Goal: Book appointment/travel/reservation

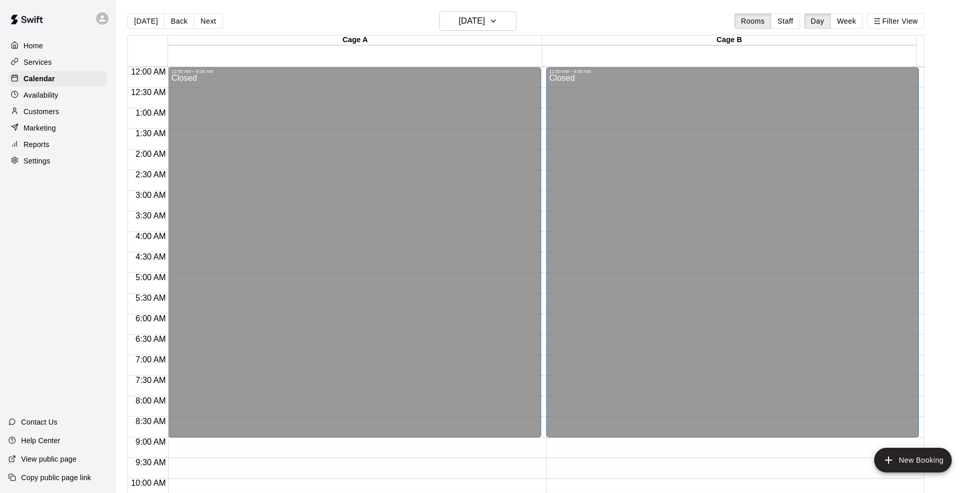
scroll to position [524, 0]
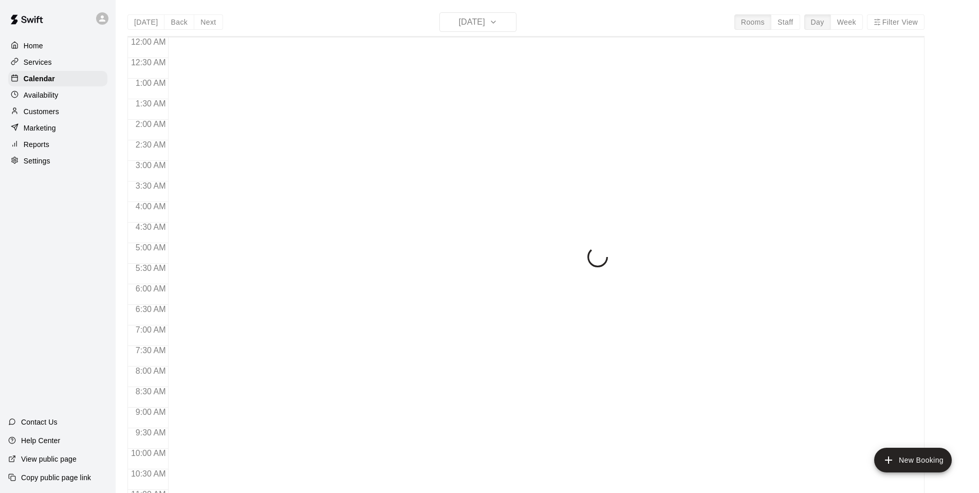
scroll to position [520, 0]
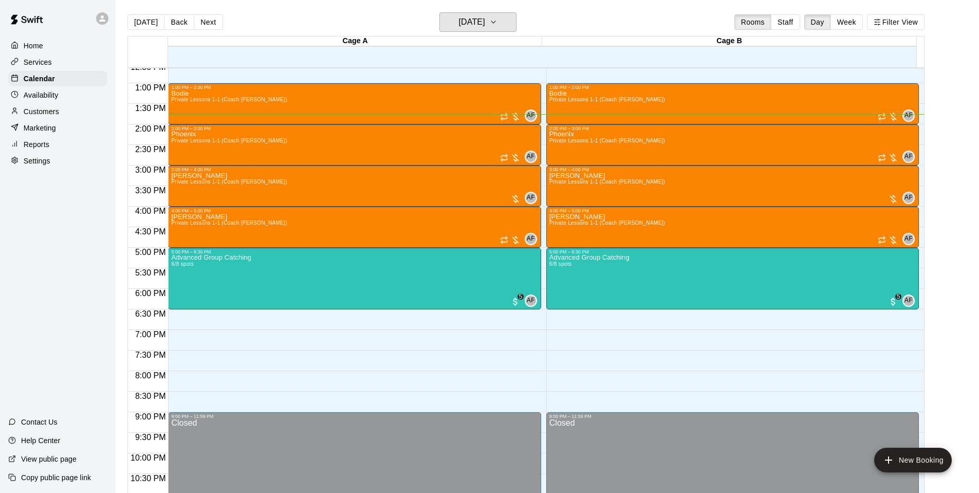
click at [483, 25] on h6 "[DATE]" at bounding box center [472, 22] width 26 height 14
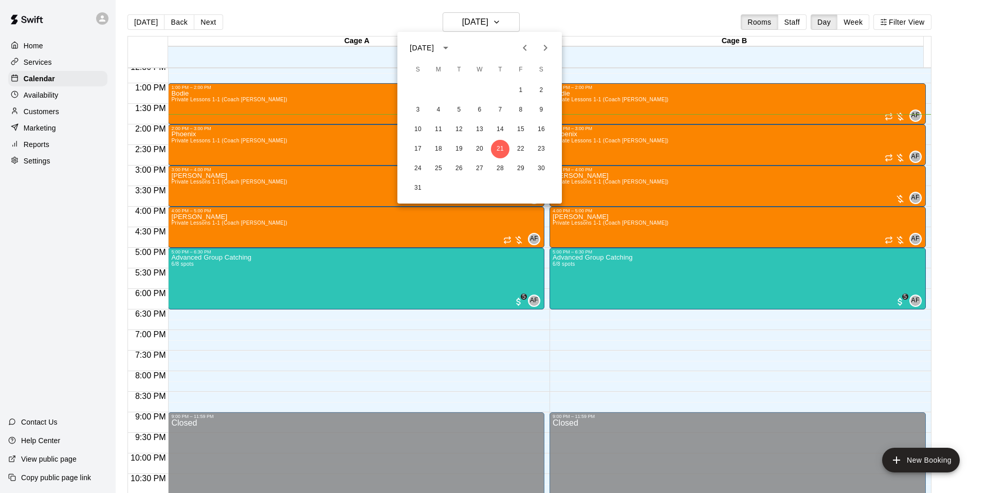
click at [483, 25] on div at bounding box center [493, 246] width 987 height 493
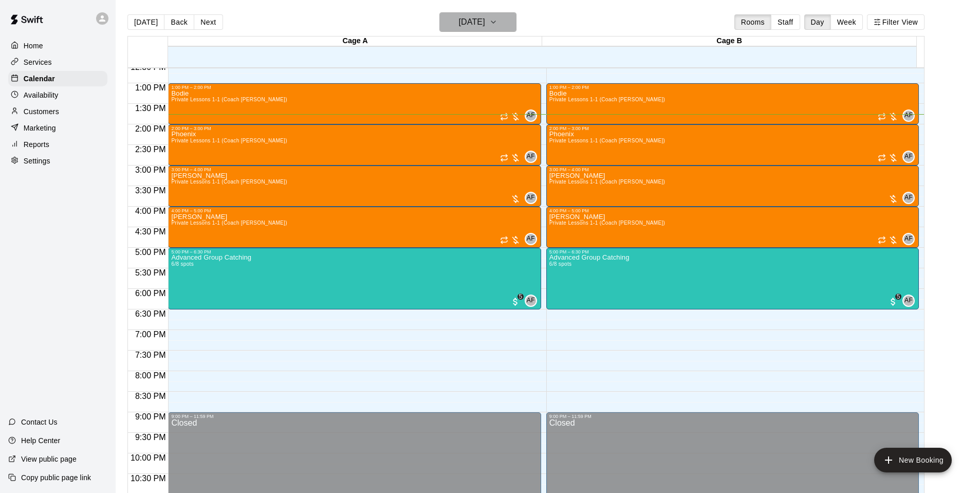
click at [483, 25] on h6 "[DATE]" at bounding box center [472, 22] width 26 height 14
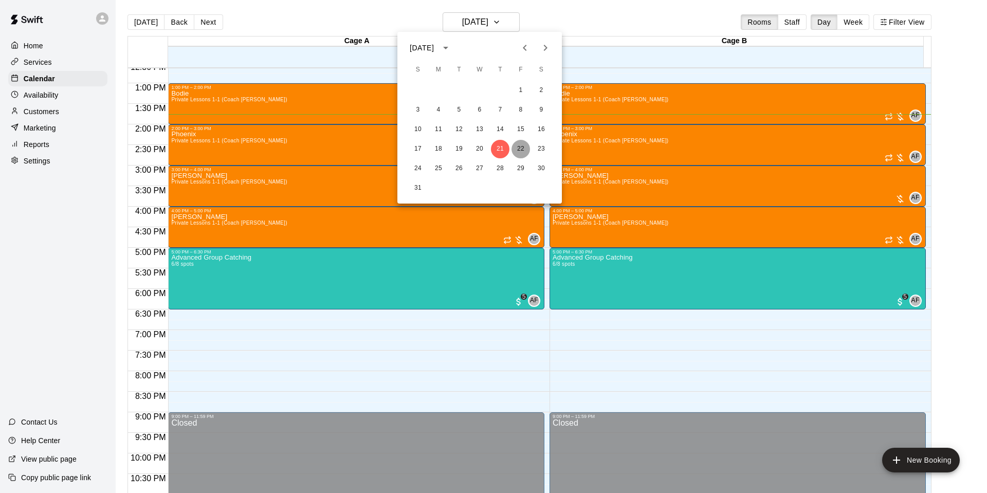
click at [515, 149] on button "22" at bounding box center [521, 149] width 19 height 19
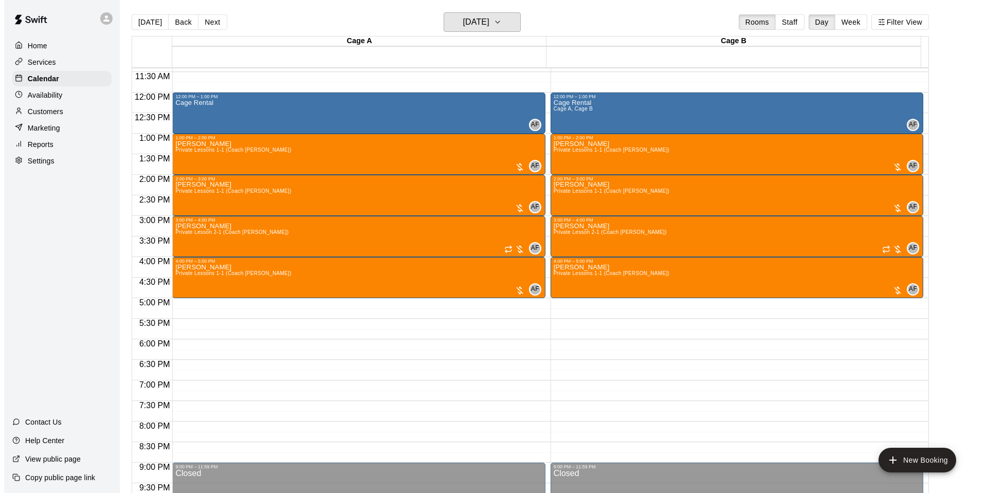
scroll to position [469, 0]
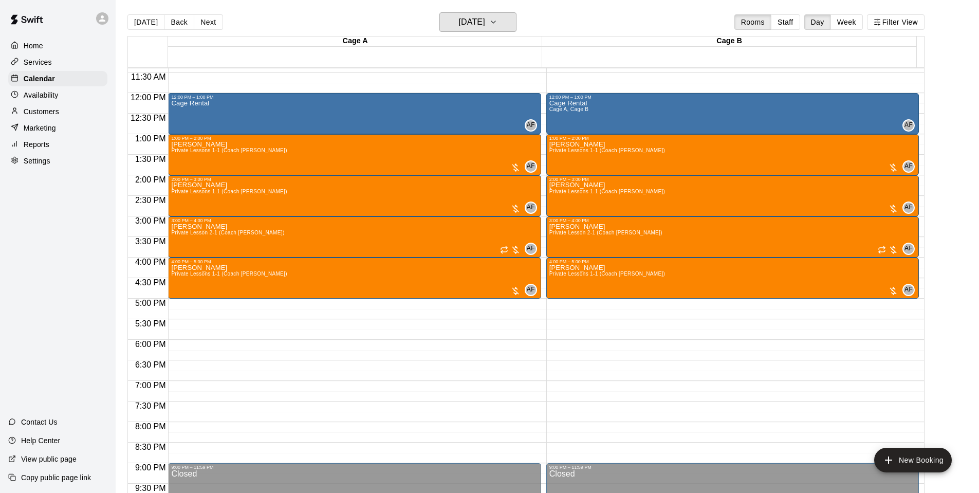
click at [481, 22] on h6 "[DATE]" at bounding box center [472, 22] width 26 height 14
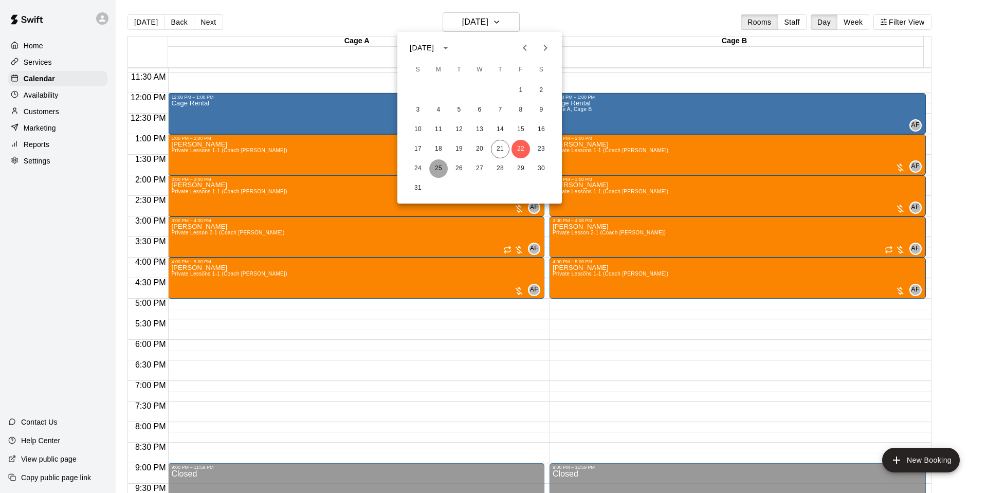
click at [438, 168] on button "25" at bounding box center [438, 168] width 19 height 19
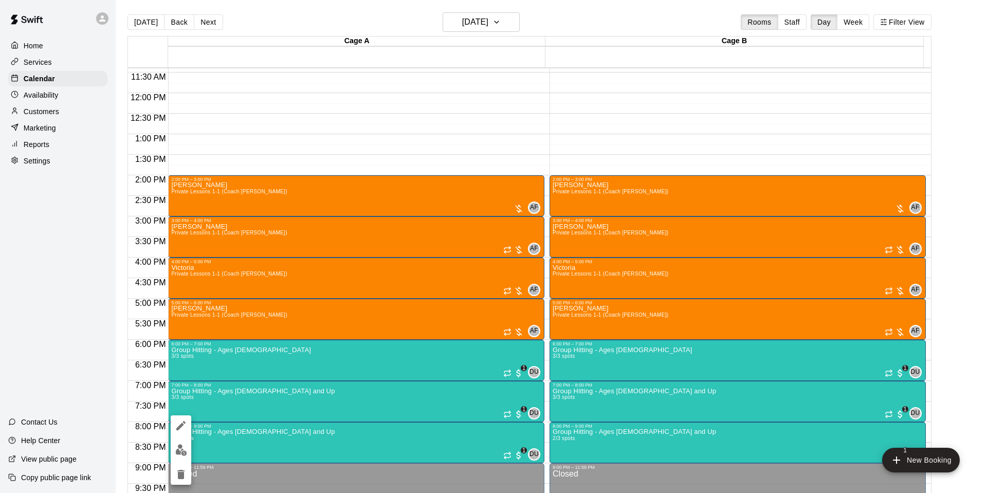
click at [179, 450] on img "edit" at bounding box center [181, 450] width 12 height 12
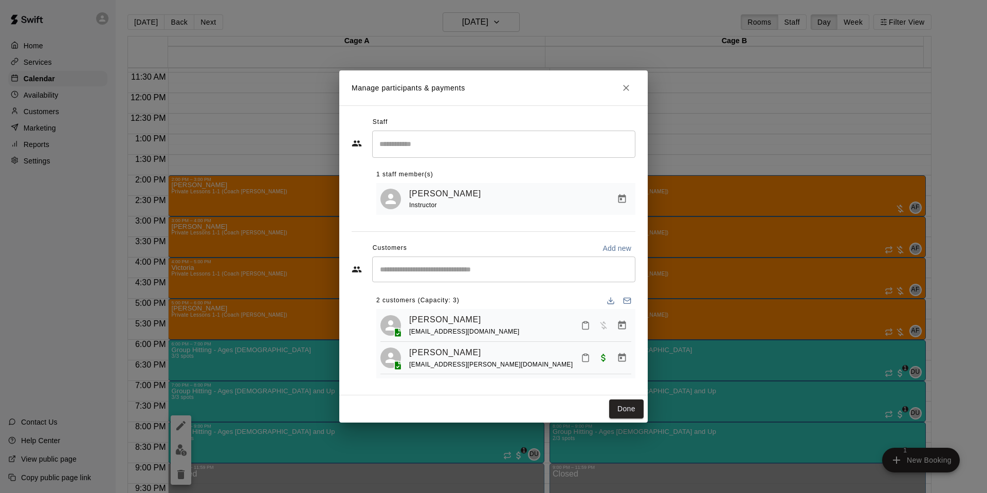
click at [629, 86] on icon "Close" at bounding box center [626, 88] width 10 height 10
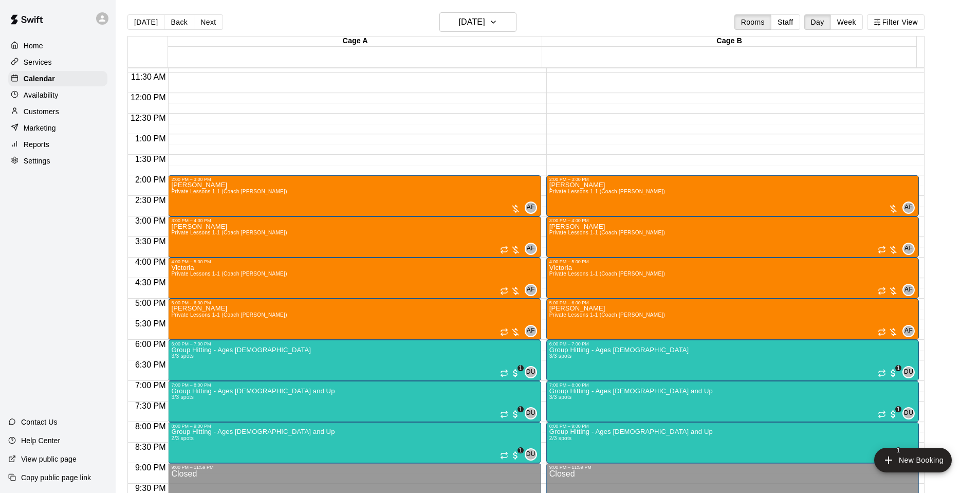
click at [209, 388] on div "7:00 PM – 8:00 PM" at bounding box center [354, 385] width 367 height 5
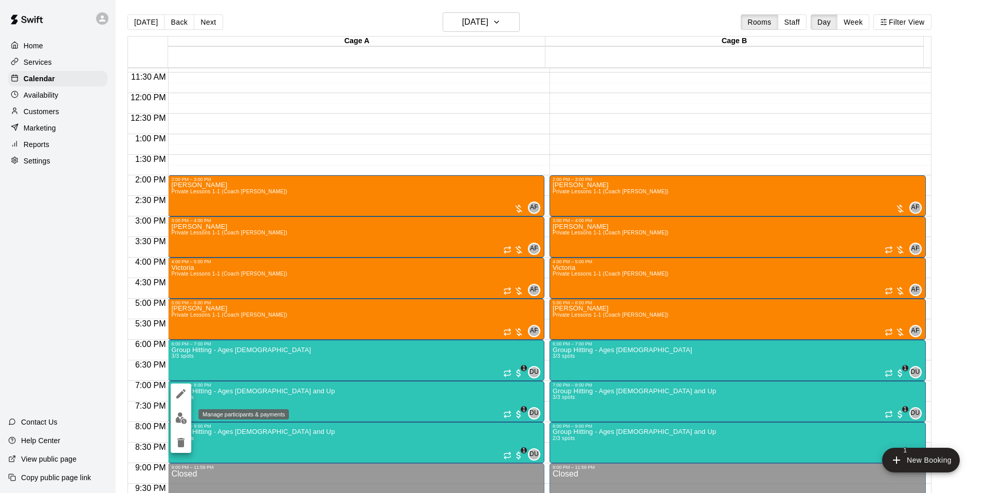
click at [179, 419] on img "edit" at bounding box center [181, 418] width 12 height 12
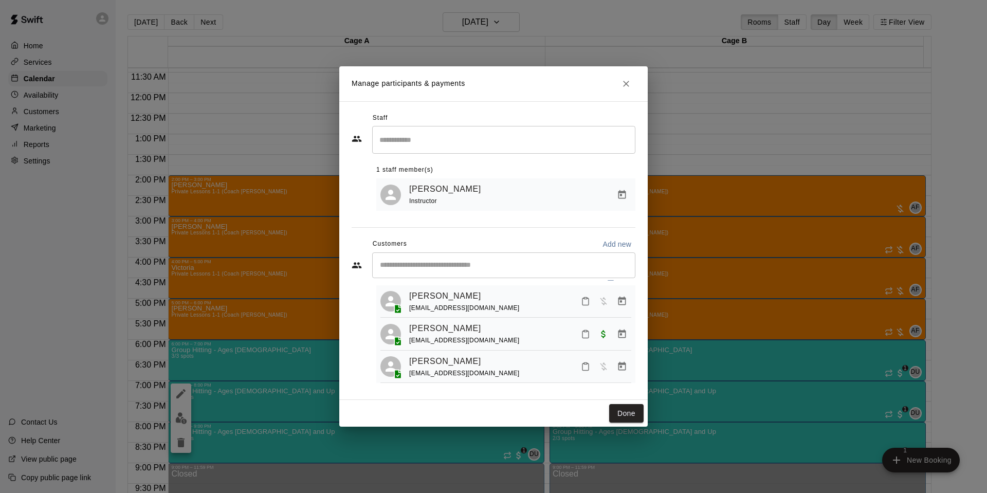
scroll to position [29, 0]
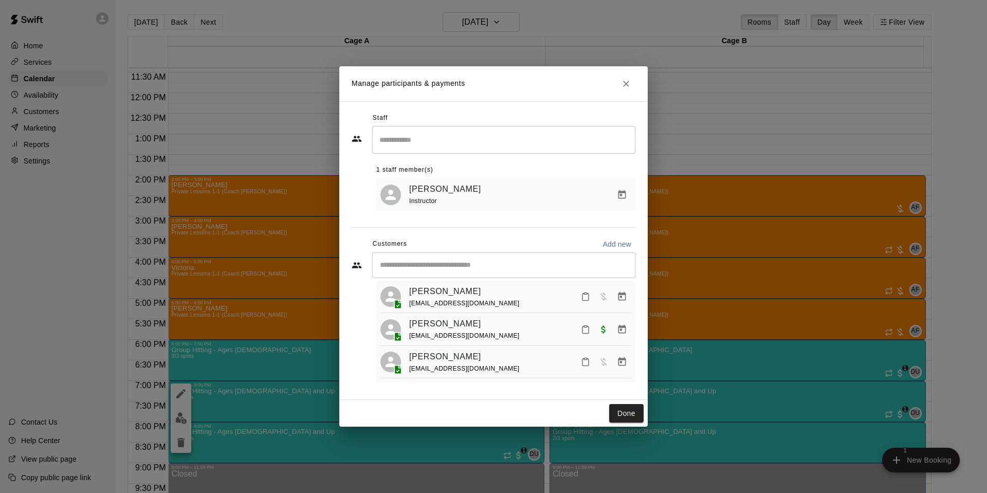
click at [626, 80] on icon "Close" at bounding box center [626, 84] width 10 height 10
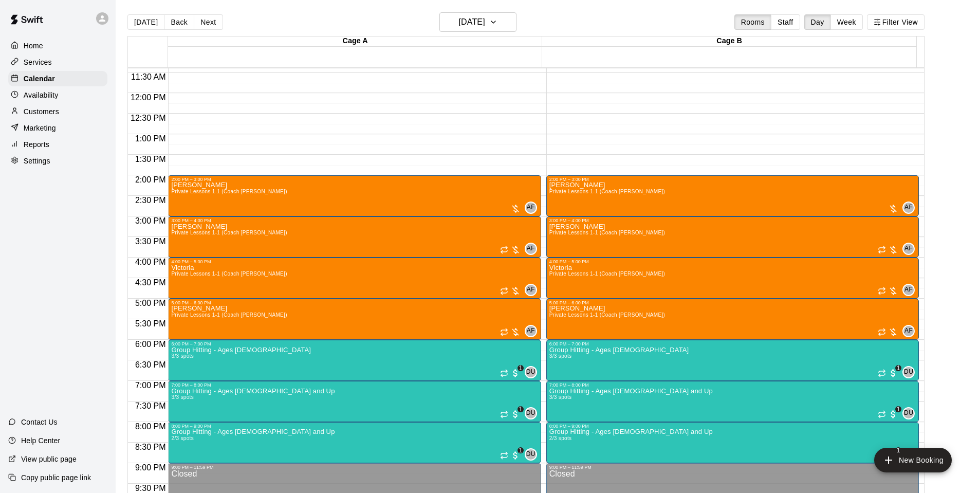
click at [197, 350] on p "Group Hitting - Ages [DEMOGRAPHIC_DATA]" at bounding box center [241, 350] width 140 height 0
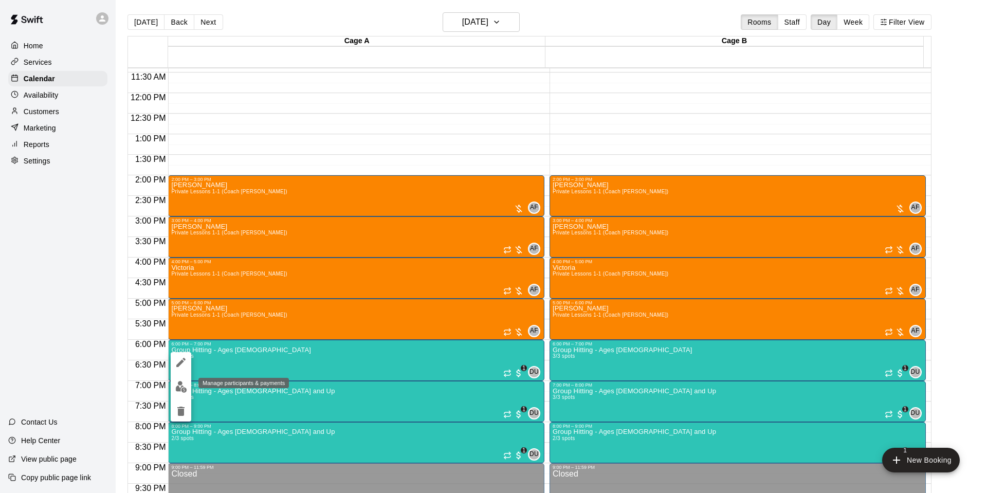
click at [179, 385] on img "edit" at bounding box center [181, 387] width 12 height 12
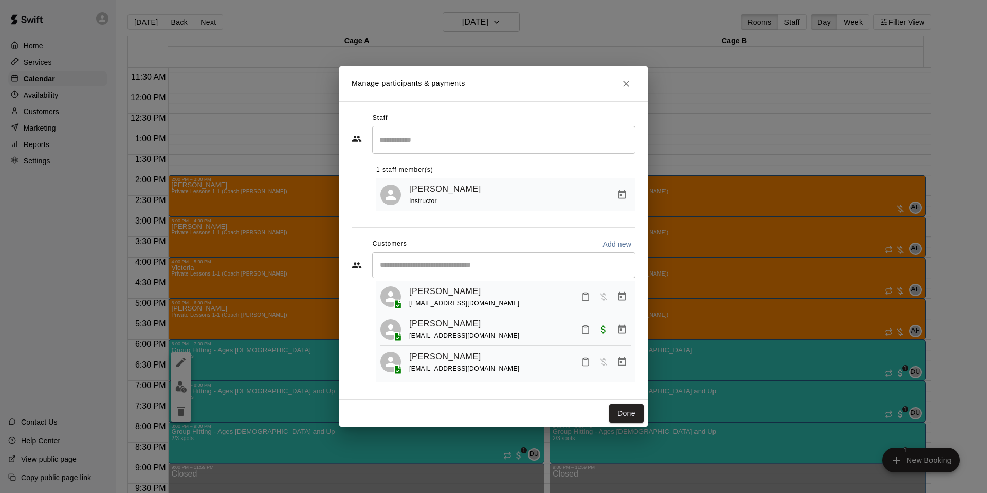
click at [628, 79] on icon "Close" at bounding box center [626, 84] width 10 height 10
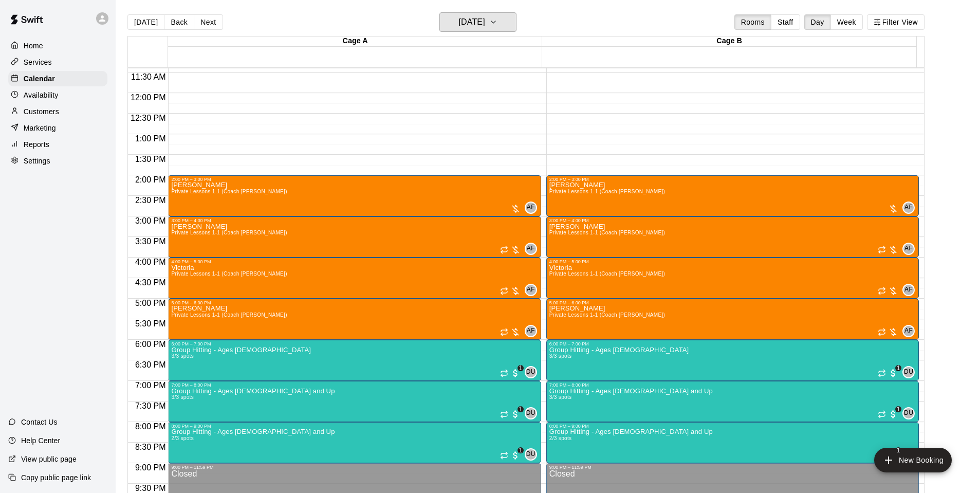
click at [469, 26] on h6 "[DATE]" at bounding box center [472, 22] width 26 height 14
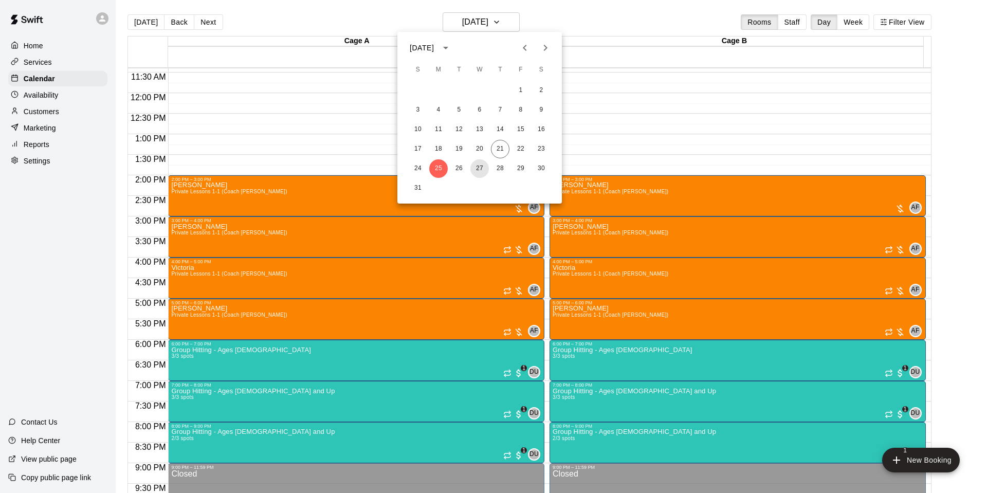
click at [483, 171] on button "27" at bounding box center [479, 168] width 19 height 19
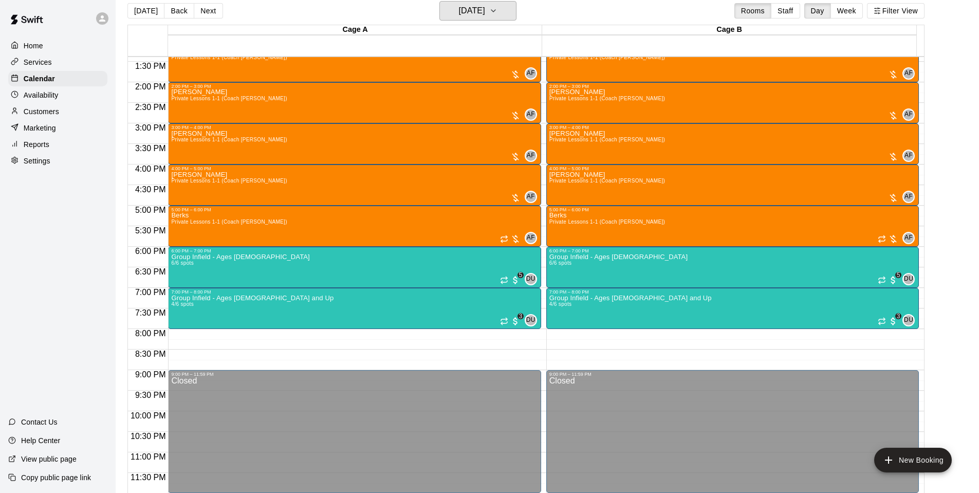
scroll to position [12, 0]
